Goal: Information Seeking & Learning: Learn about a topic

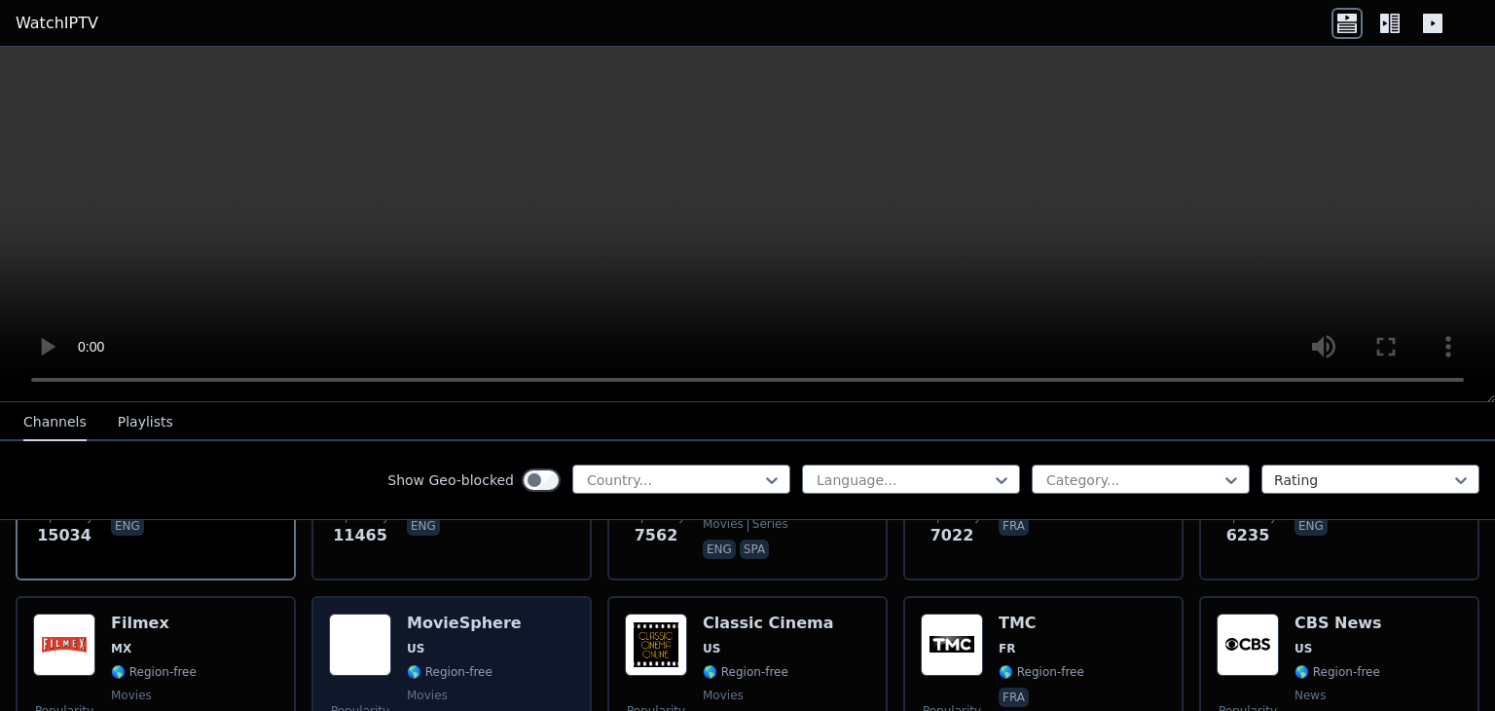
scroll to position [389, 0]
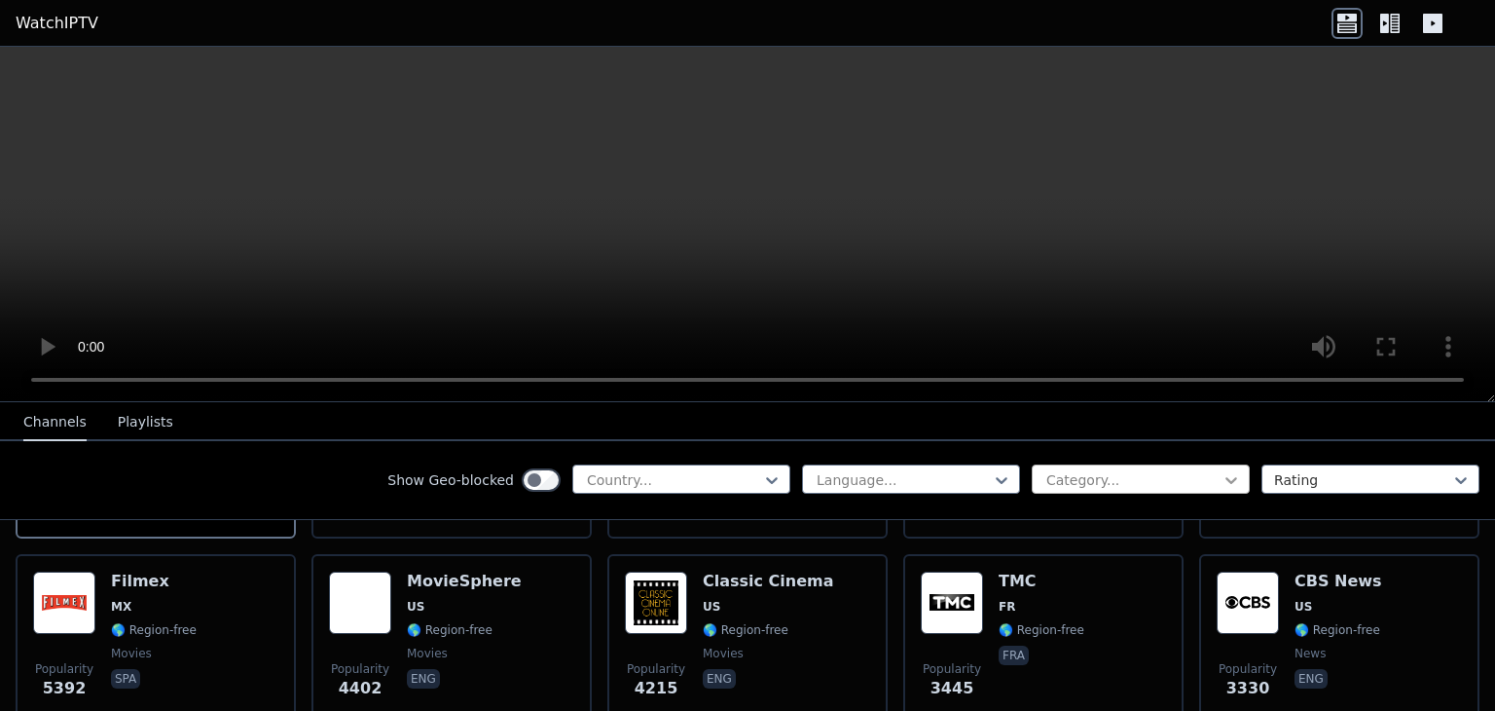
click at [1225, 480] on icon at bounding box center [1231, 480] width 12 height 7
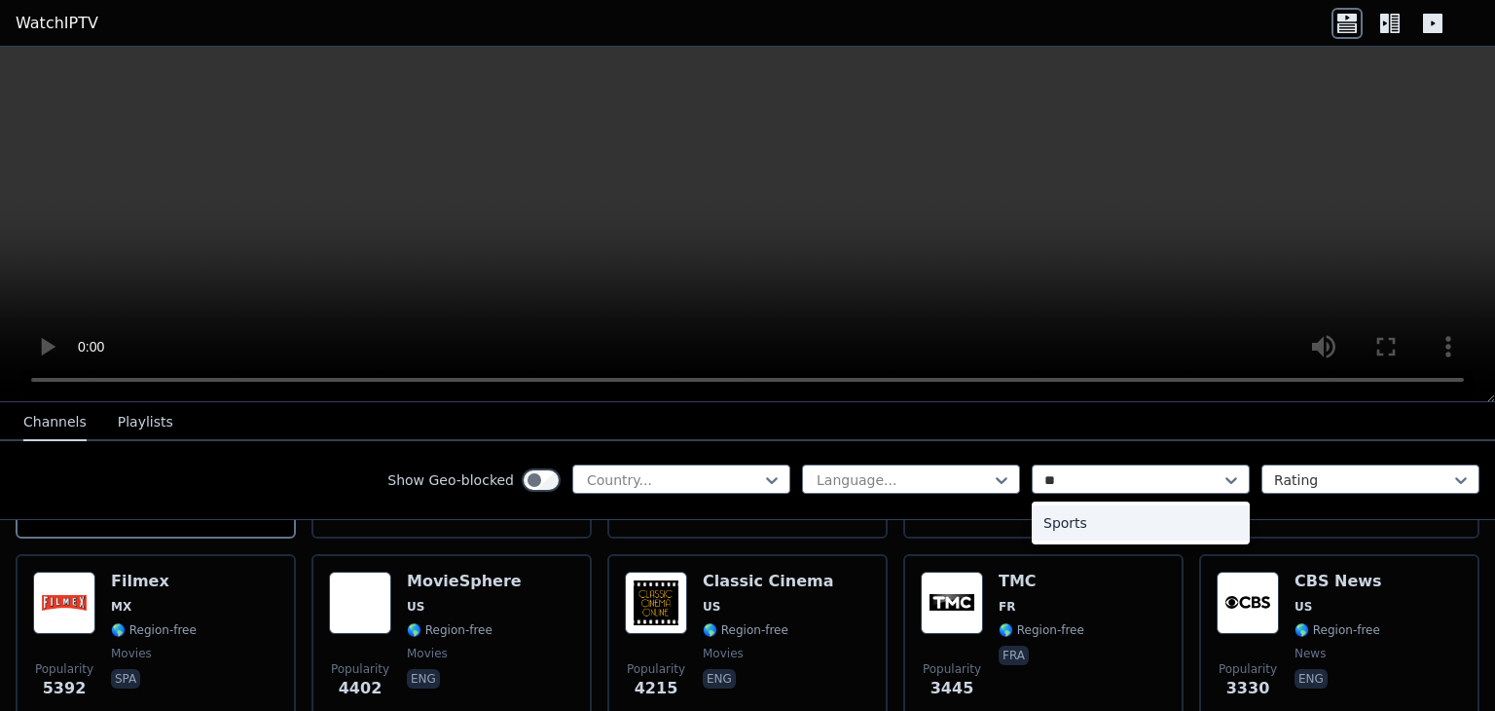
scroll to position [0, 0]
type input "***"
click at [1036, 523] on div "Sports" at bounding box center [1141, 522] width 218 height 35
click at [971, 480] on div at bounding box center [903, 479] width 177 height 19
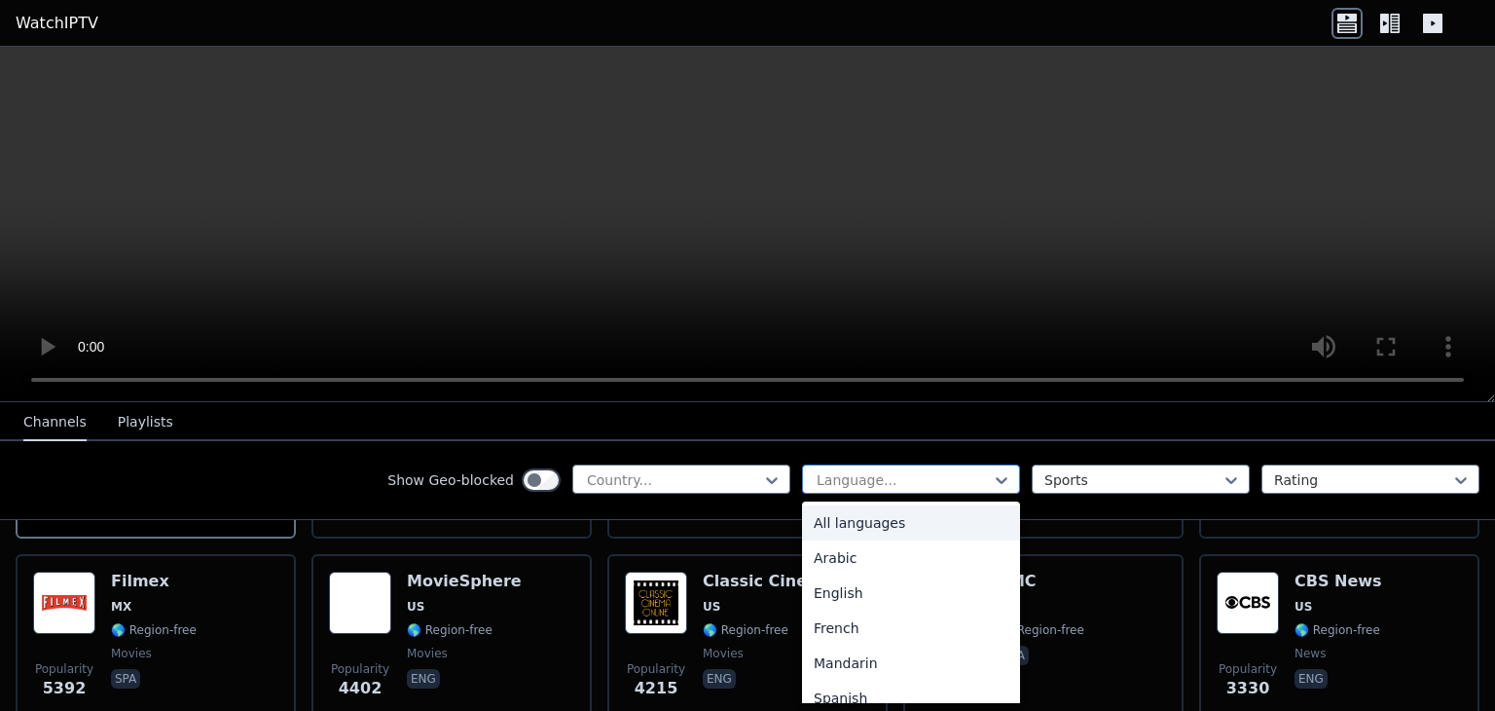
click at [971, 480] on div at bounding box center [903, 479] width 177 height 19
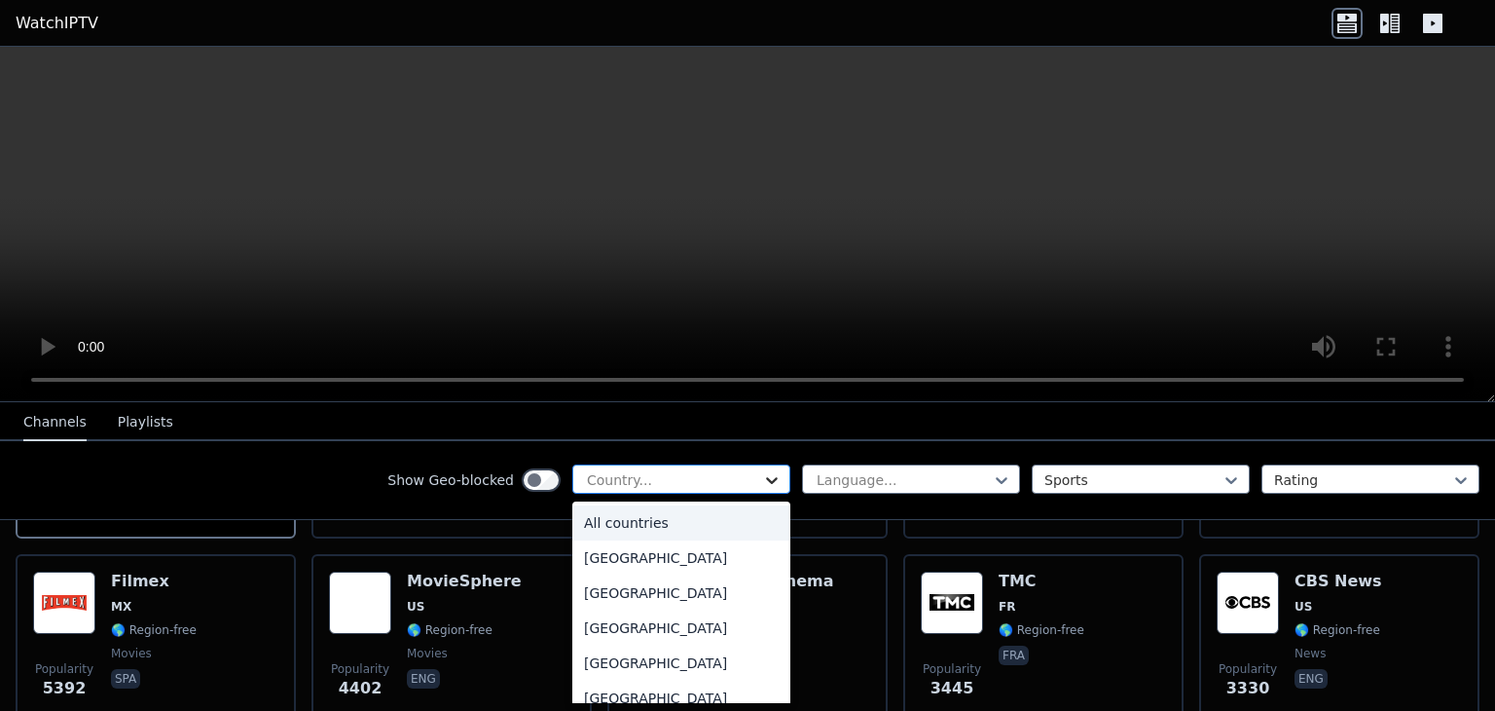
click at [762, 476] on icon at bounding box center [771, 479] width 19 height 19
type input "***"
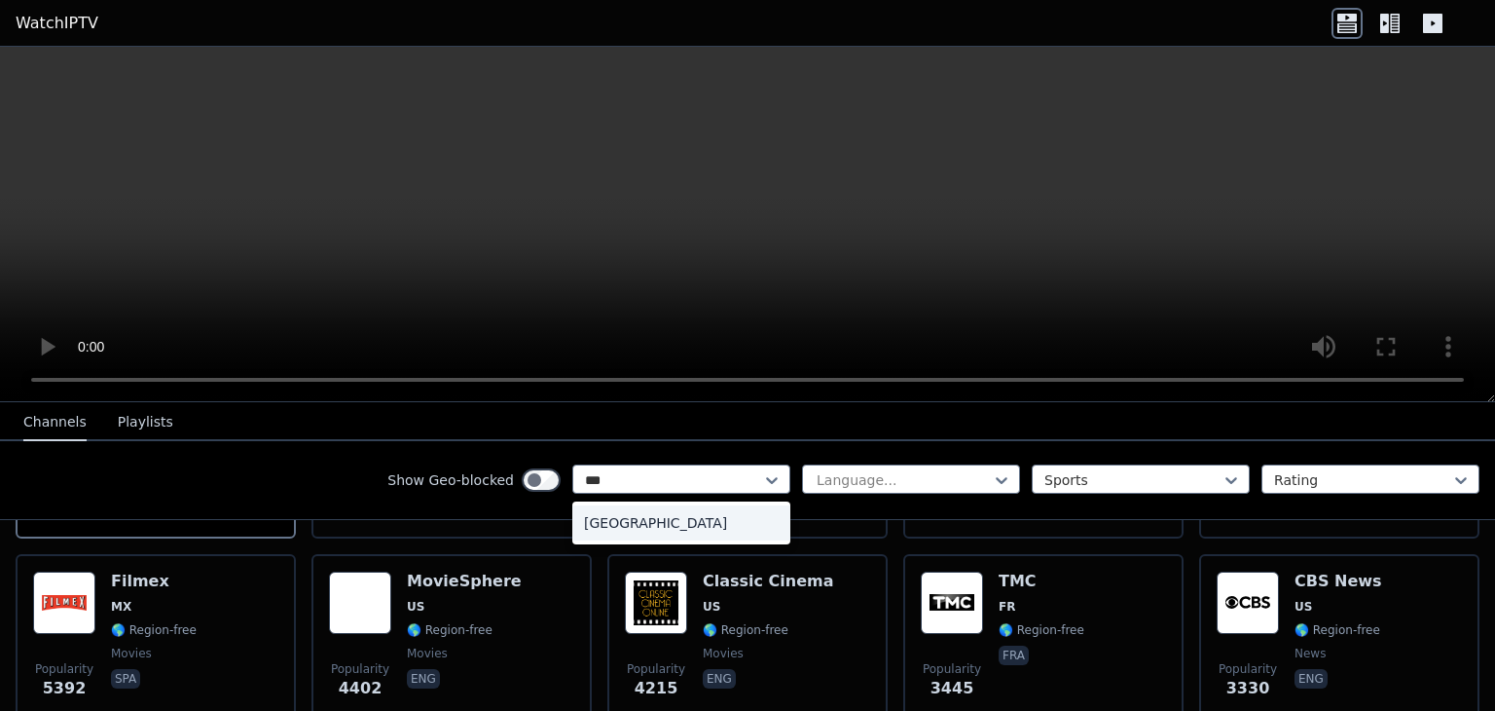
click at [589, 530] on div "[GEOGRAPHIC_DATA]" at bounding box center [681, 522] width 218 height 35
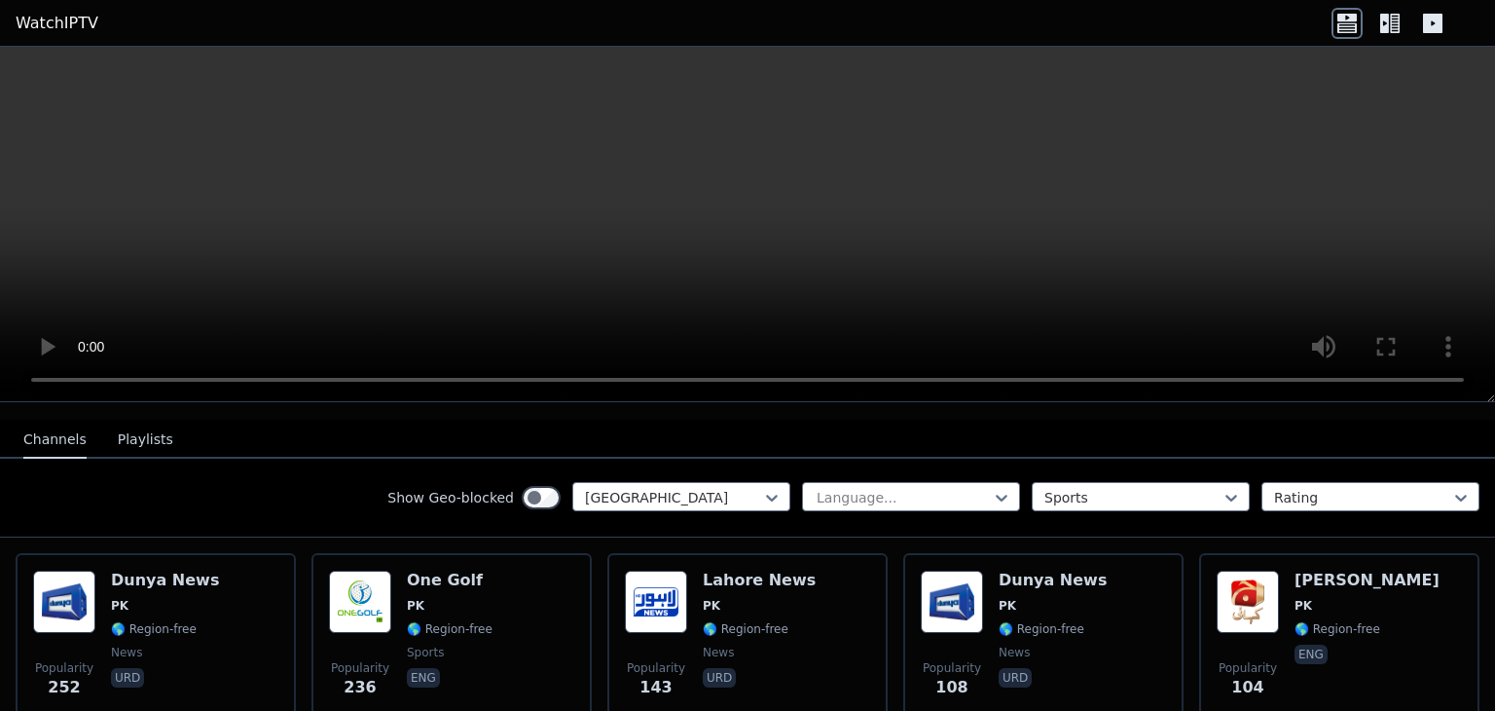
scroll to position [195, 0]
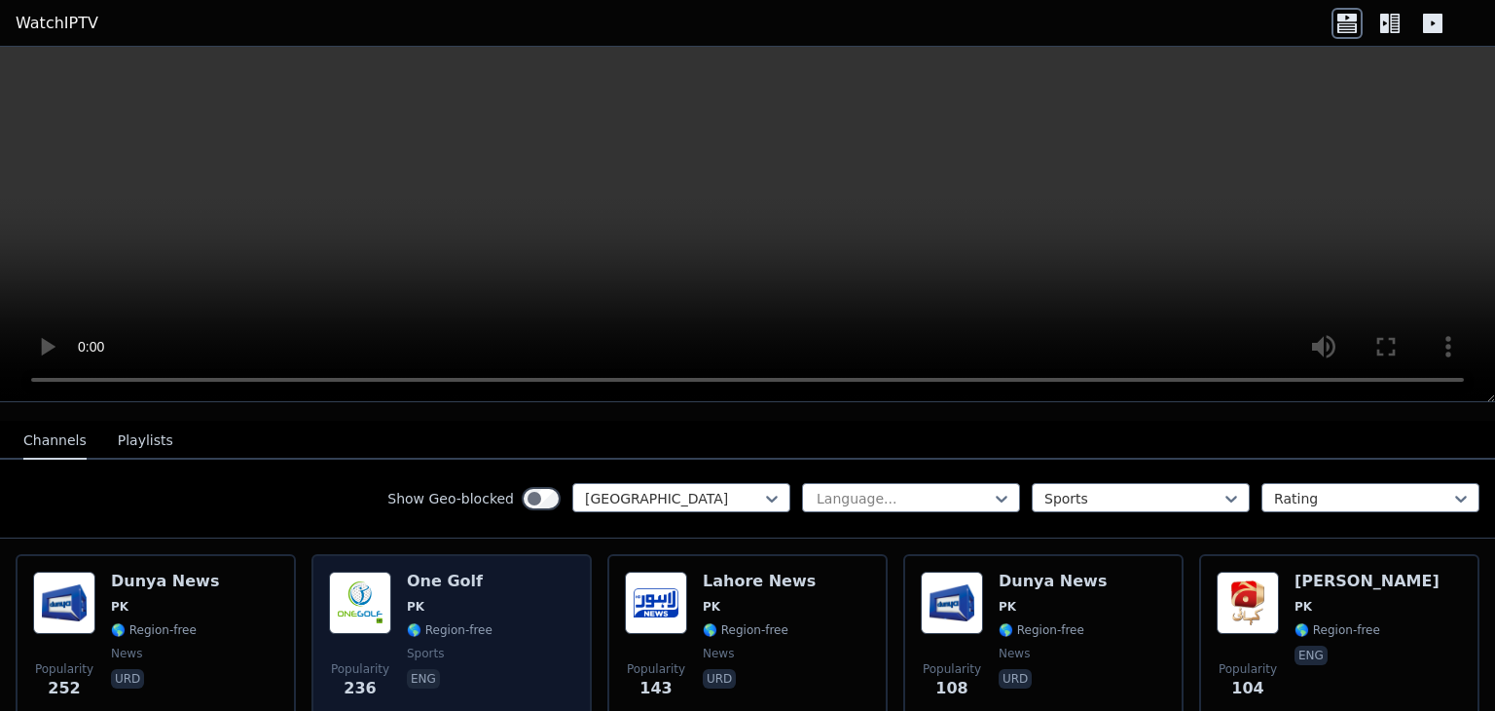
click at [508, 598] on div "Popularity 236 One Golf PK 🌎 Region-free sports eng" at bounding box center [451, 641] width 245 height 140
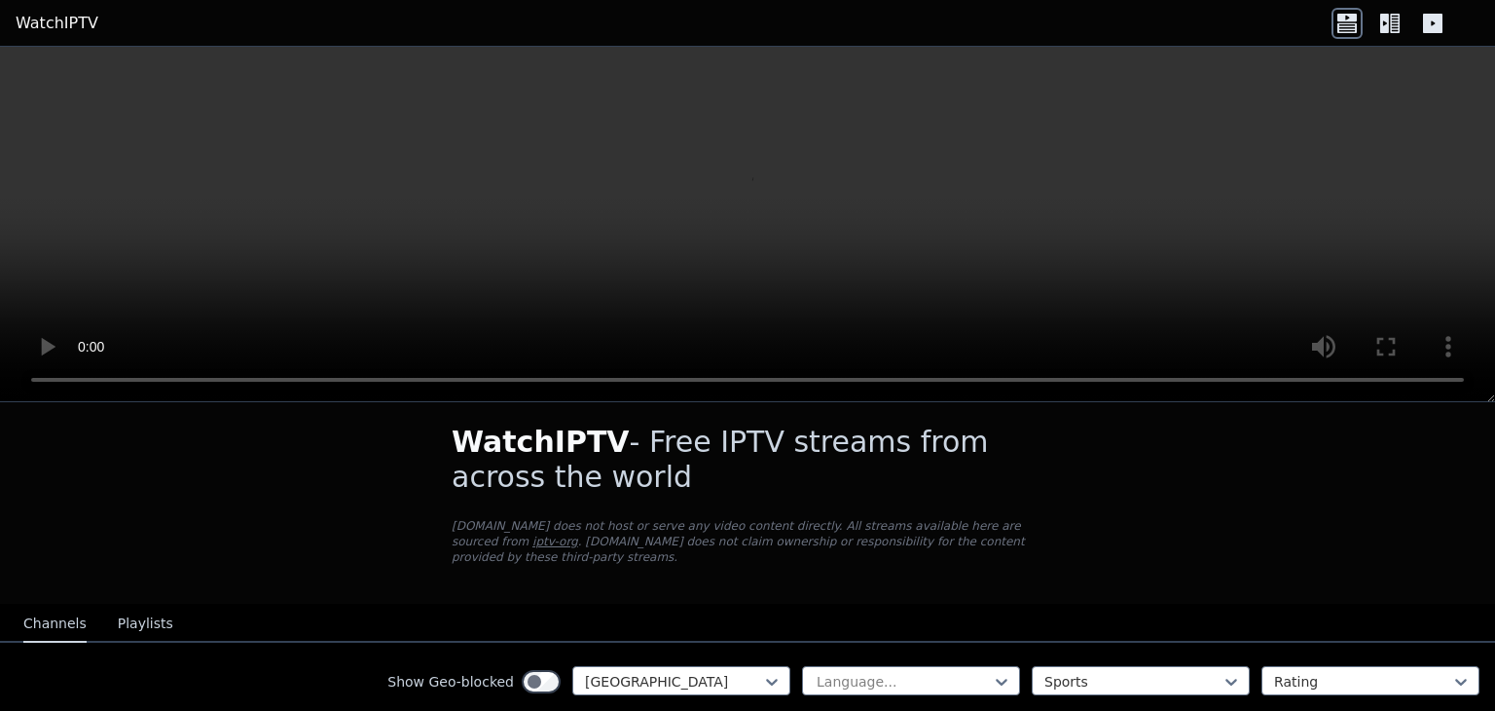
scroll to position [0, 0]
